Goal: Task Accomplishment & Management: Manage account settings

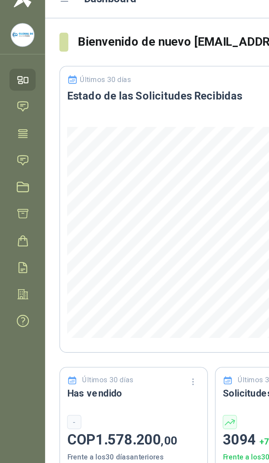
click at [15, 95] on icon at bounding box center [12, 98] width 7 height 7
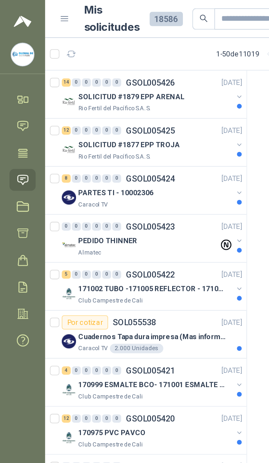
click at [129, 51] on button "button" at bounding box center [130, 52] width 5 height 5
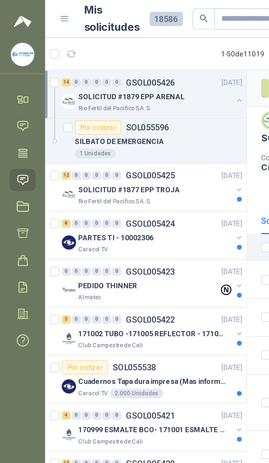
scroll to position [371, 0]
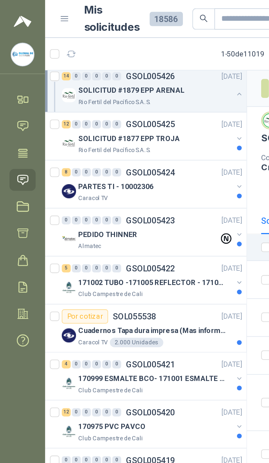
click at [132, 126] on button "button" at bounding box center [130, 128] width 5 height 5
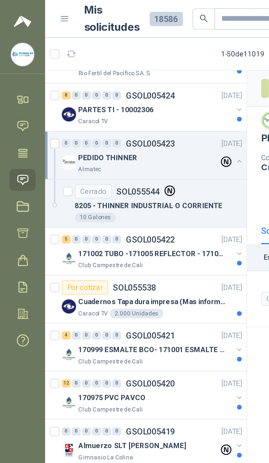
scroll to position [414, 0]
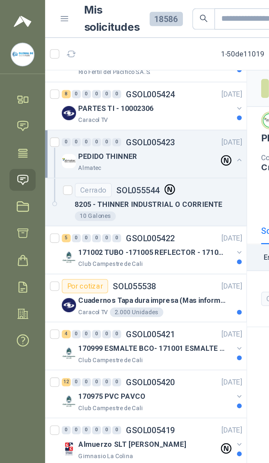
click at [131, 137] on button "button" at bounding box center [130, 138] width 5 height 5
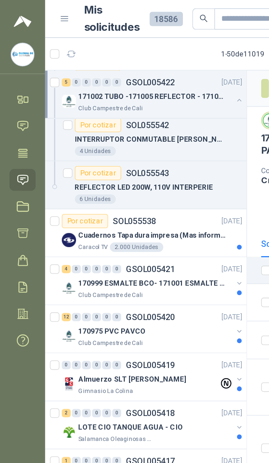
scroll to position [591, 0]
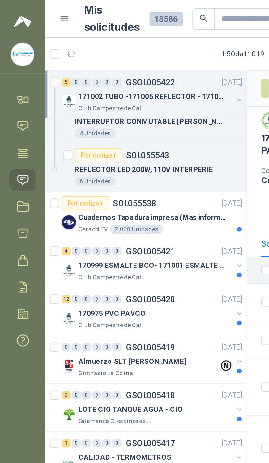
click at [126, 124] on div "Caracol TV 2.000 Unidades" at bounding box center [87, 125] width 89 height 5
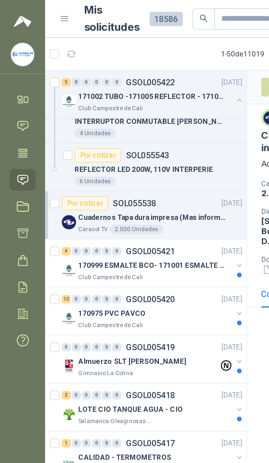
click at [128, 145] on button "button" at bounding box center [130, 145] width 5 height 5
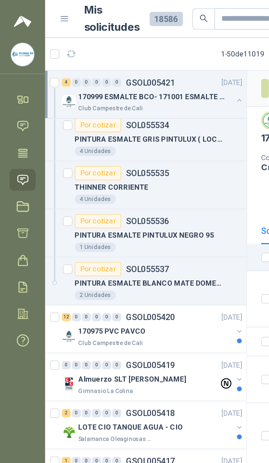
scroll to position [692, 0]
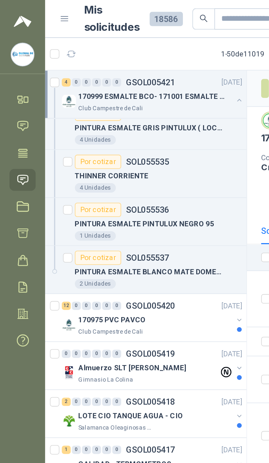
click at [128, 202] on button "button" at bounding box center [130, 201] width 5 height 5
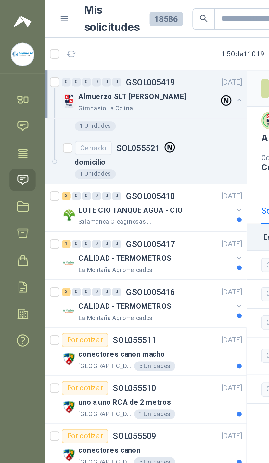
scroll to position [933, 0]
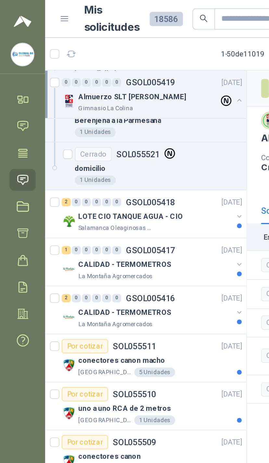
click at [127, 121] on div "LOTE CIO TANQUE AGUA - CIO Salamanca Oleaginosas SAS" at bounding box center [84, 120] width 100 height 13
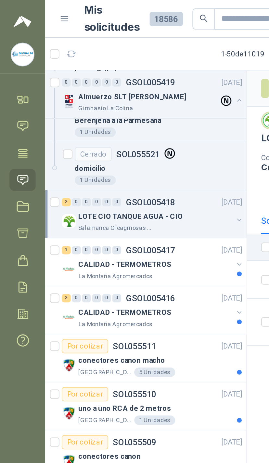
click at [126, 119] on div "LOTE CIO TANQUE AGUA - CIO" at bounding box center [85, 118] width 84 height 8
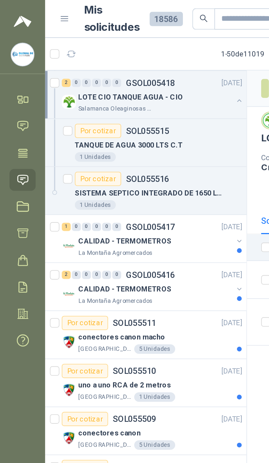
scroll to position [999, 0]
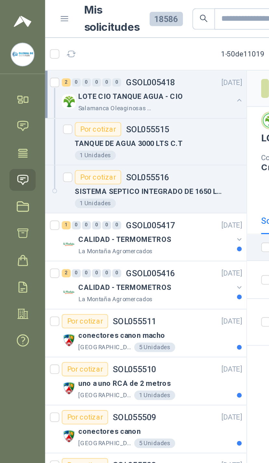
click at [129, 131] on button "button" at bounding box center [130, 130] width 5 height 5
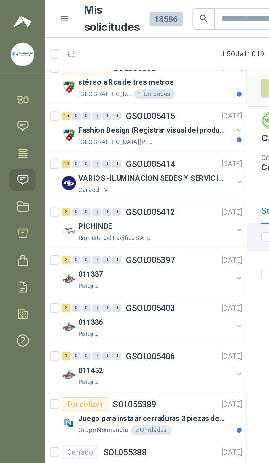
scroll to position [1246, 0]
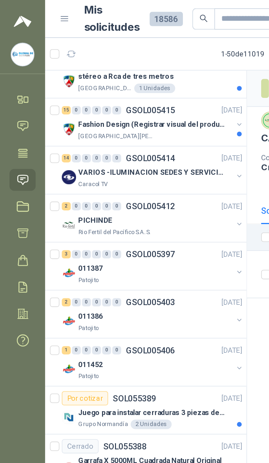
click at [129, 121] on button "button" at bounding box center [130, 122] width 5 height 5
